Goal: Transaction & Acquisition: Purchase product/service

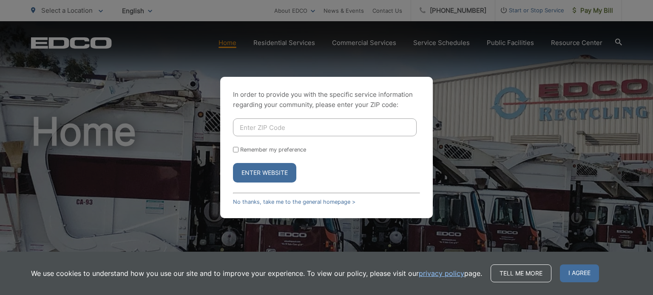
click at [286, 129] on input "Enter ZIP Code" at bounding box center [325, 128] width 184 height 18
type input "91942"
click at [266, 173] on button "Enter Website" at bounding box center [264, 173] width 63 height 20
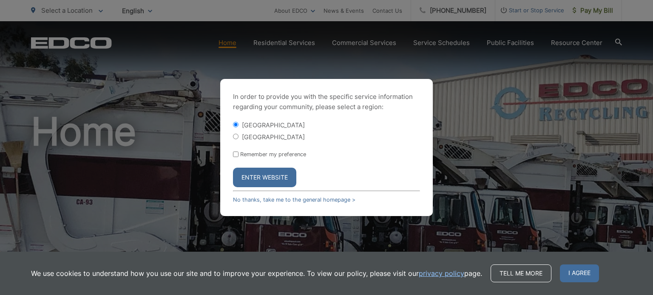
click at [265, 170] on button "Enter Website" at bounding box center [264, 178] width 63 height 20
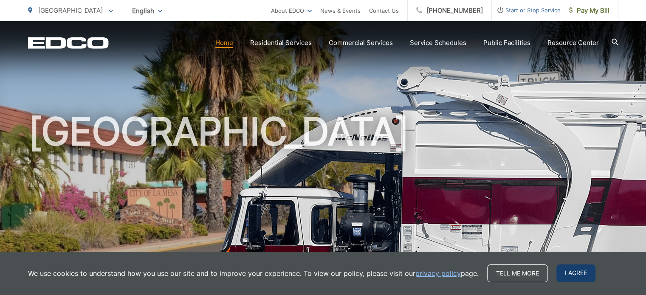
click at [562, 272] on span "I agree" at bounding box center [576, 274] width 39 height 18
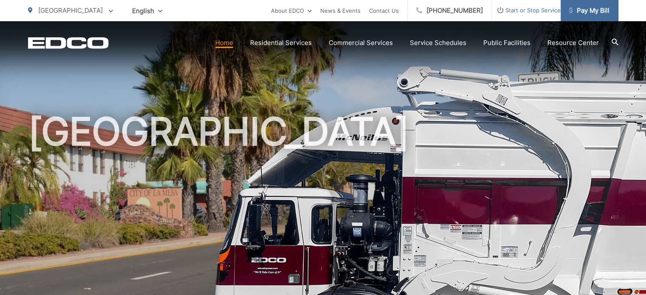
click at [588, 8] on span "Pay My Bill" at bounding box center [589, 11] width 40 height 10
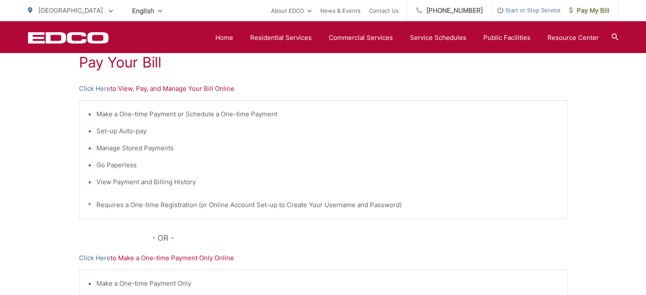
scroll to position [139, 0]
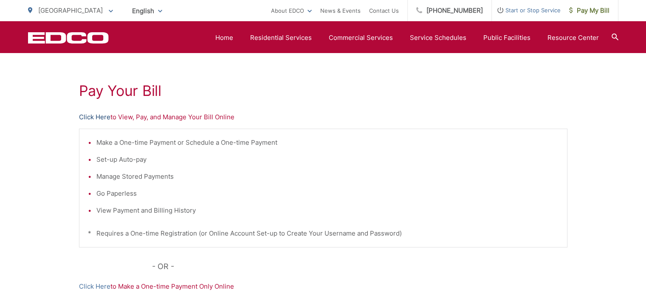
click at [94, 120] on link "Click Here" at bounding box center [94, 117] width 31 height 10
